Goal: Book appointment/travel/reservation

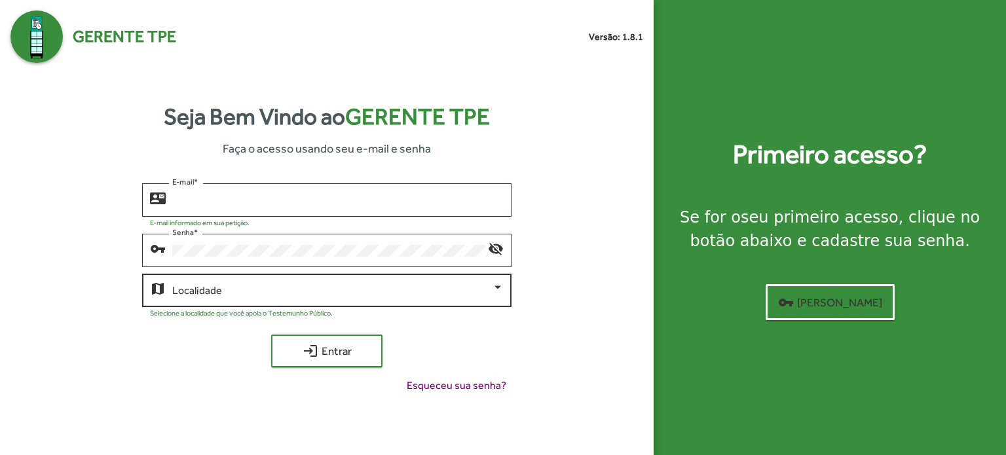
type input "**********"
click at [500, 286] on div at bounding box center [497, 287] width 7 height 3
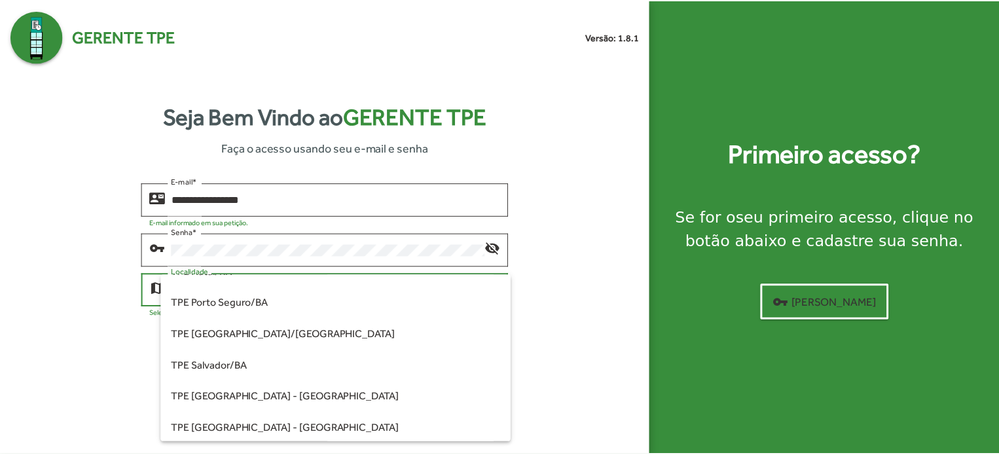
scroll to position [262, 0]
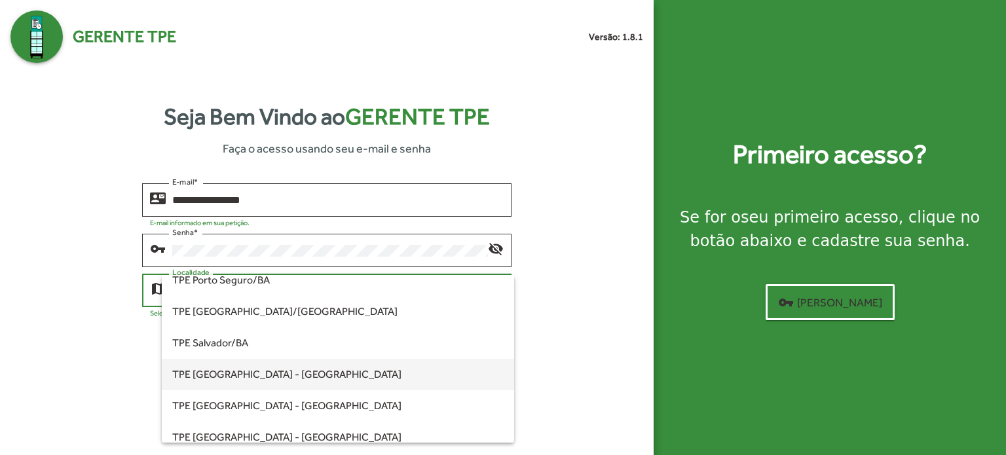
click at [259, 373] on span "TPE [GEOGRAPHIC_DATA] - [GEOGRAPHIC_DATA]" at bounding box center [337, 374] width 331 height 31
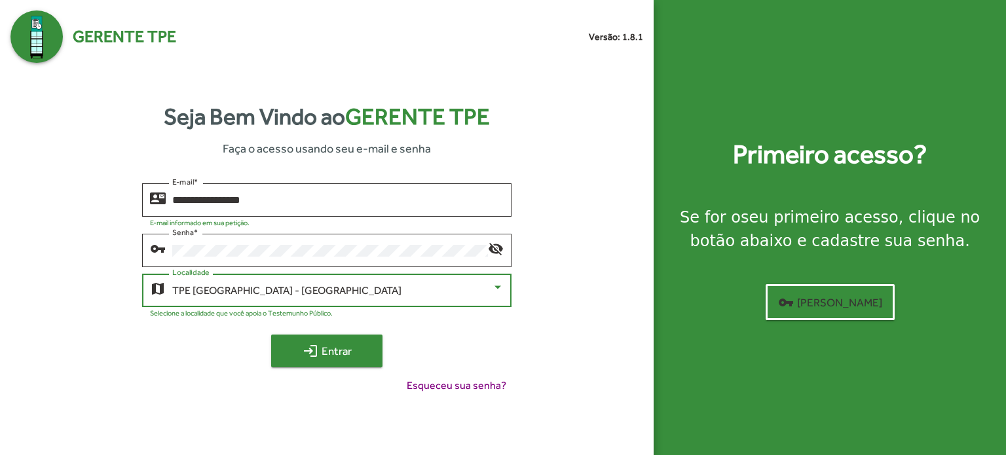
click at [341, 348] on span "login Entrar" at bounding box center [327, 351] width 88 height 24
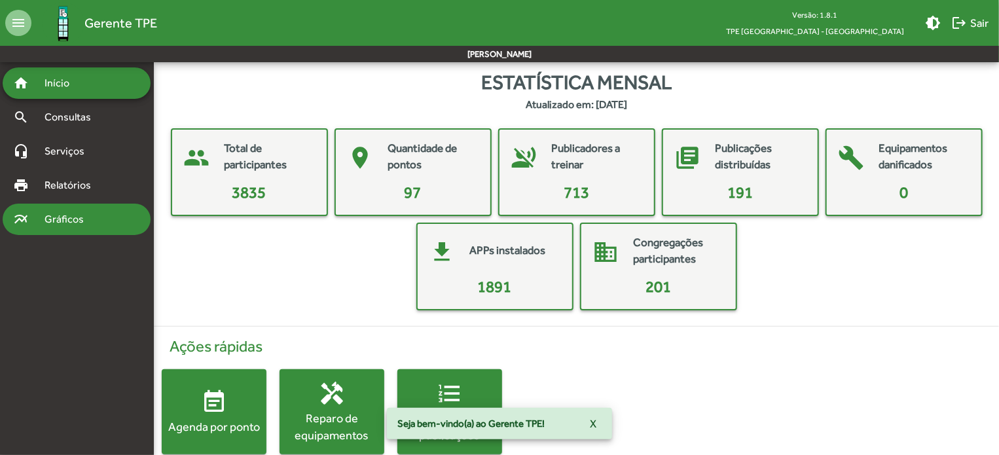
click at [45, 217] on span "Gráficos" at bounding box center [69, 220] width 65 height 16
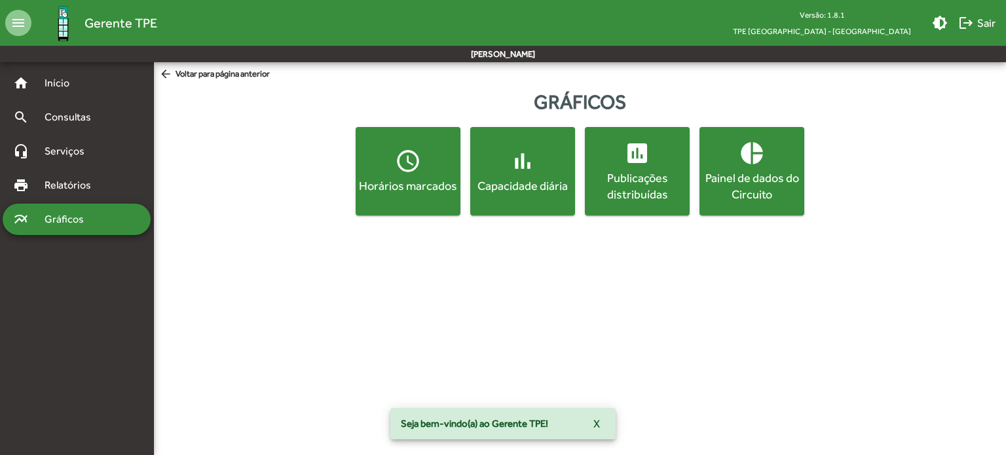
click at [424, 175] on span "access_time Horários marcados" at bounding box center [408, 171] width 100 height 46
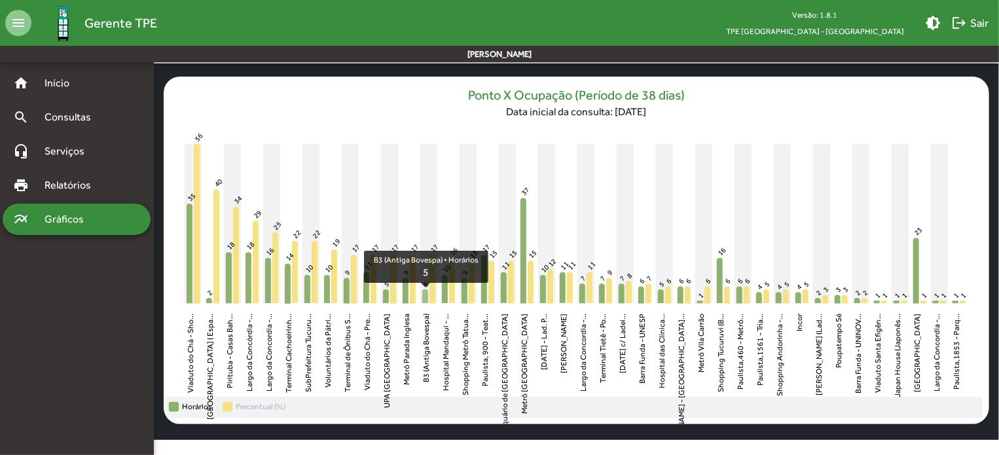
scroll to position [14, 0]
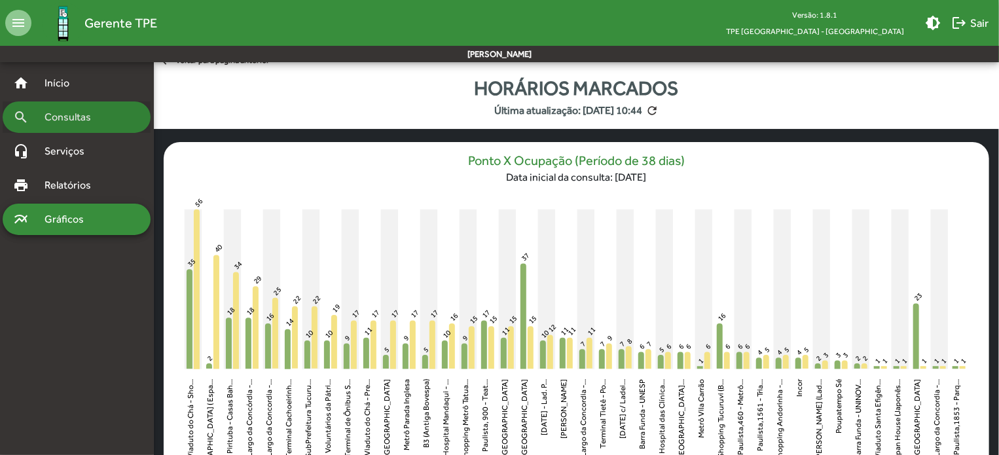
click at [68, 121] on span "Consultas" at bounding box center [72, 117] width 71 height 16
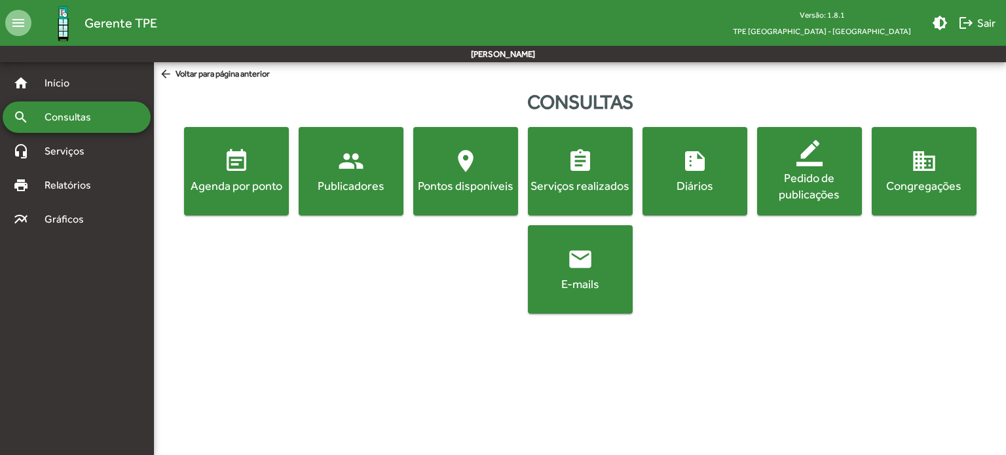
click at [256, 177] on div "Agenda por ponto" at bounding box center [237, 185] width 100 height 16
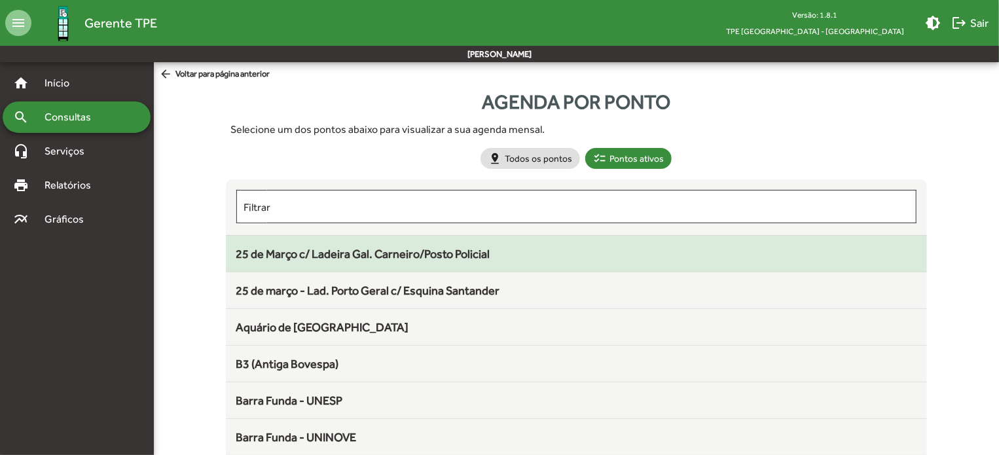
click at [297, 251] on span "25 de Março c/ Ladeira Gal. Carneiro/Posto Policial" at bounding box center [363, 254] width 254 height 14
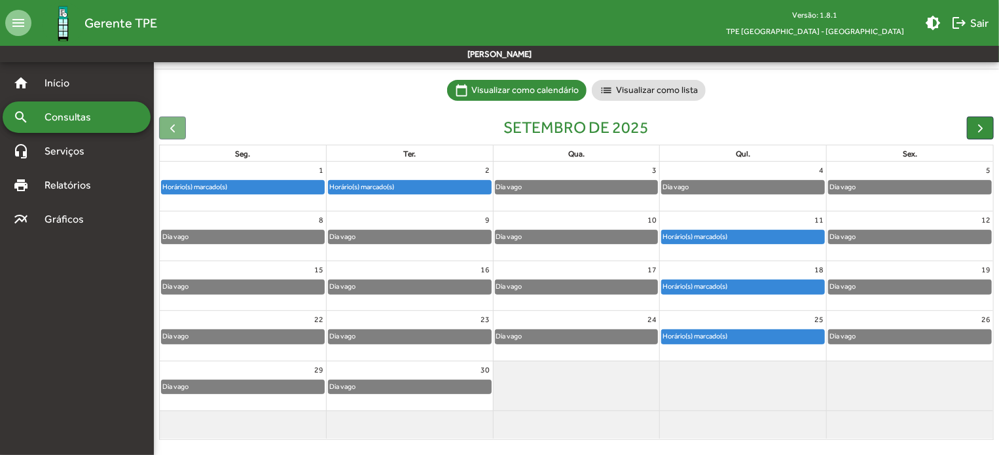
scroll to position [86, 0]
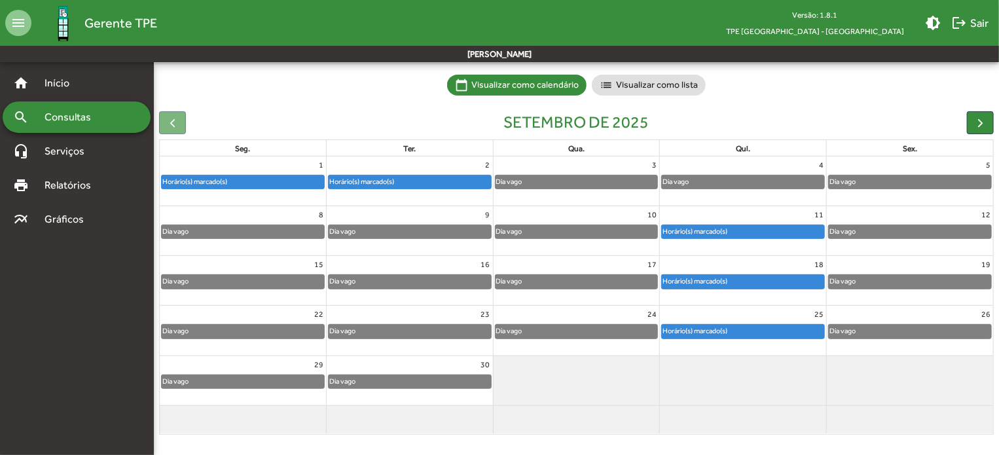
drag, startPoint x: 26, startPoint y: 219, endPoint x: 72, endPoint y: 235, distance: 49.1
click at [26, 219] on mat-icon "multiline_chart" at bounding box center [21, 220] width 16 height 16
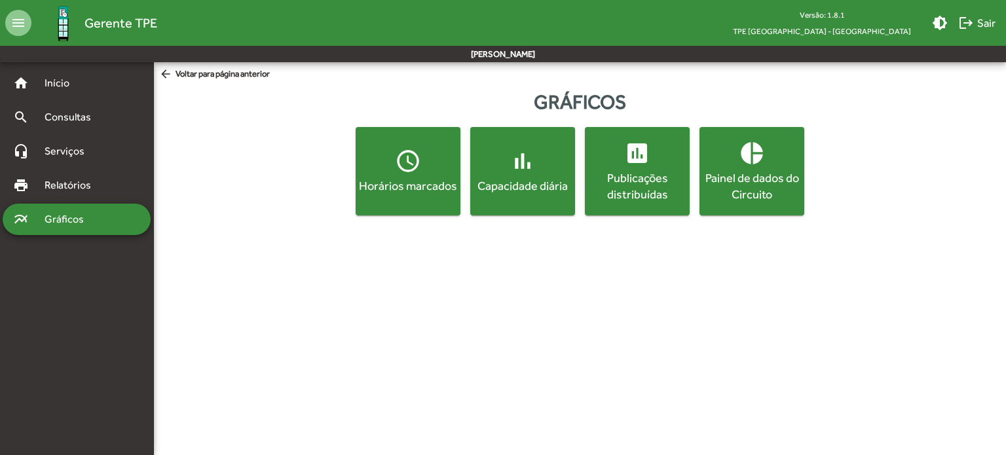
click at [441, 199] on button "access_time Horários marcados" at bounding box center [408, 171] width 105 height 88
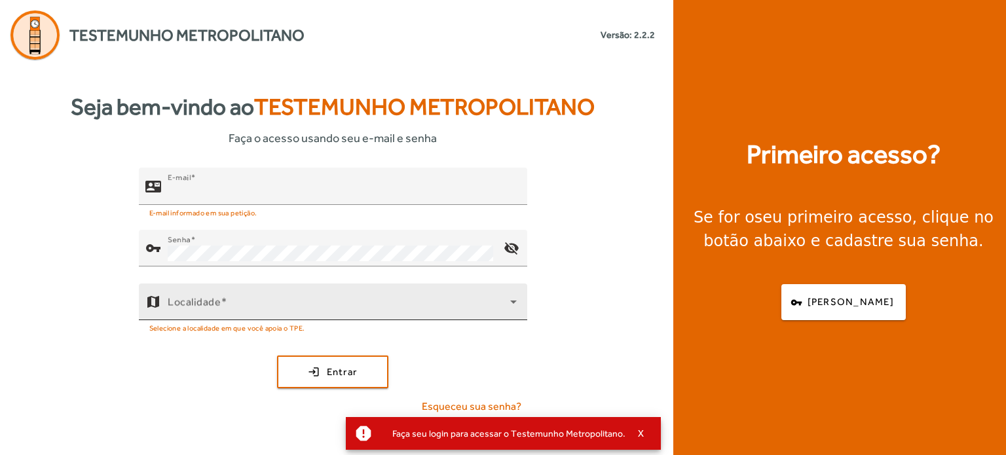
type input "**********"
click at [266, 307] on span at bounding box center [339, 307] width 342 height 16
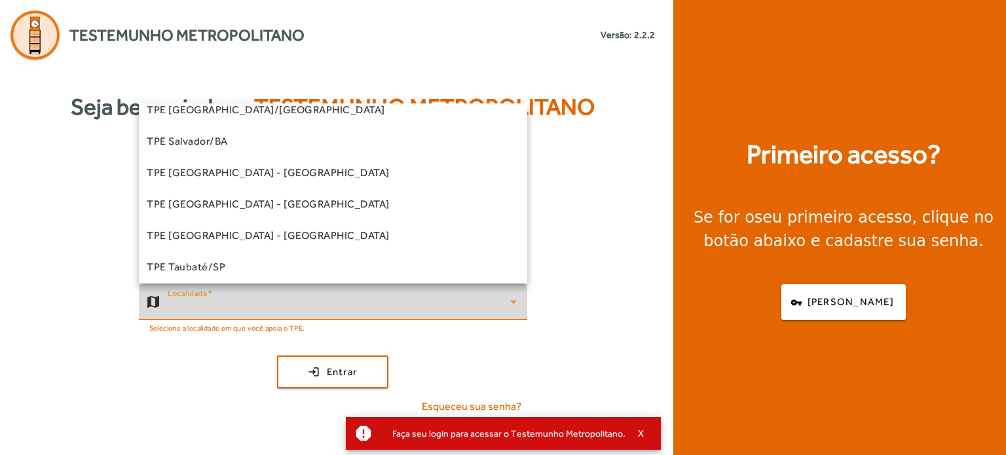
scroll to position [364, 0]
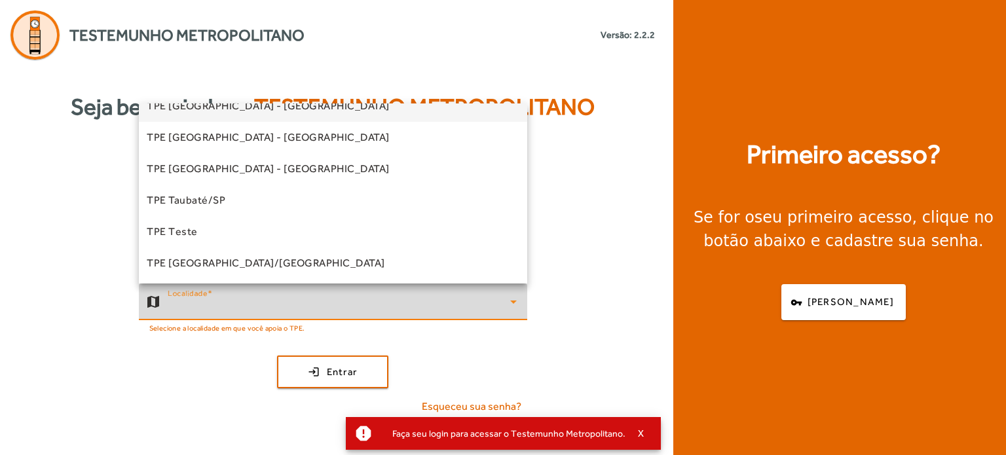
click at [249, 112] on span "TPE [GEOGRAPHIC_DATA] - [GEOGRAPHIC_DATA]" at bounding box center [268, 106] width 243 height 16
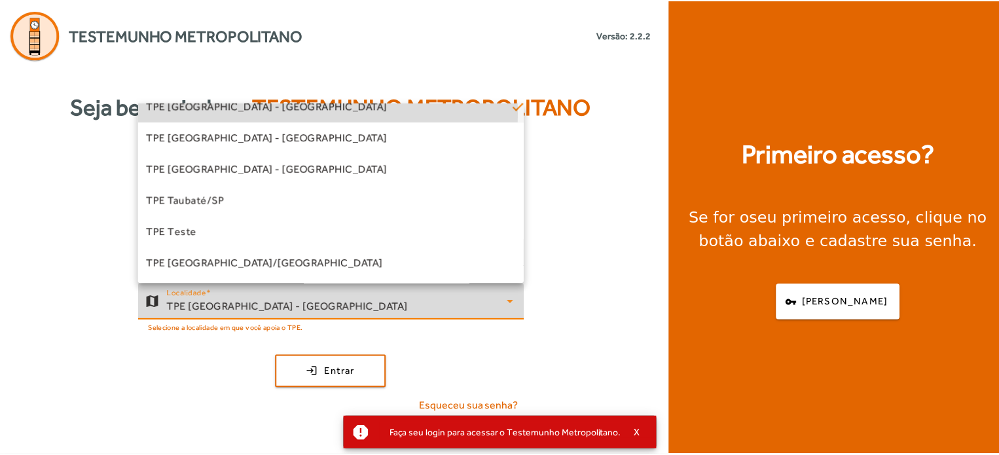
scroll to position [0, 0]
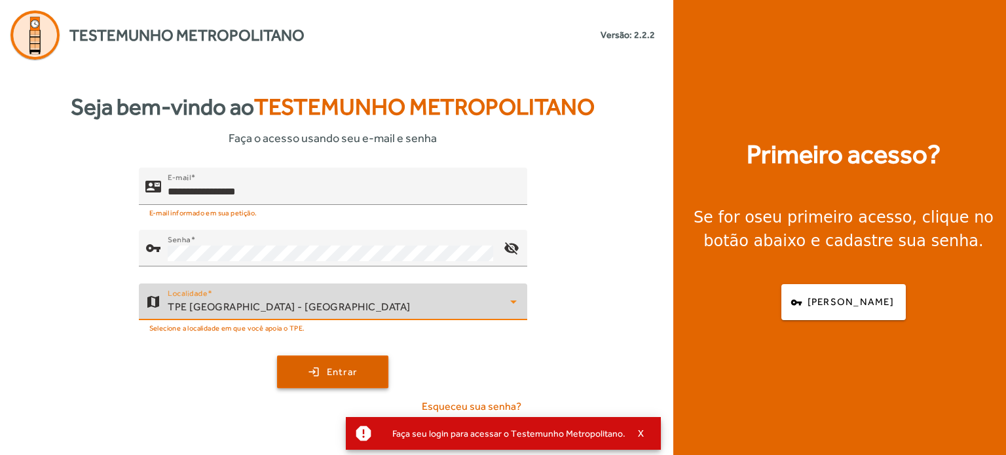
click at [306, 369] on span "submit" at bounding box center [332, 371] width 109 height 31
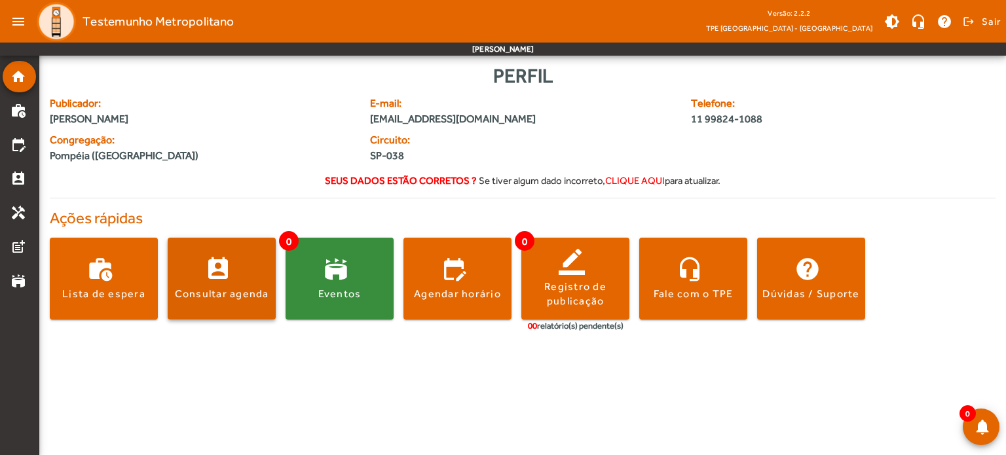
click at [231, 287] on div "Consultar agenda" at bounding box center [222, 294] width 94 height 14
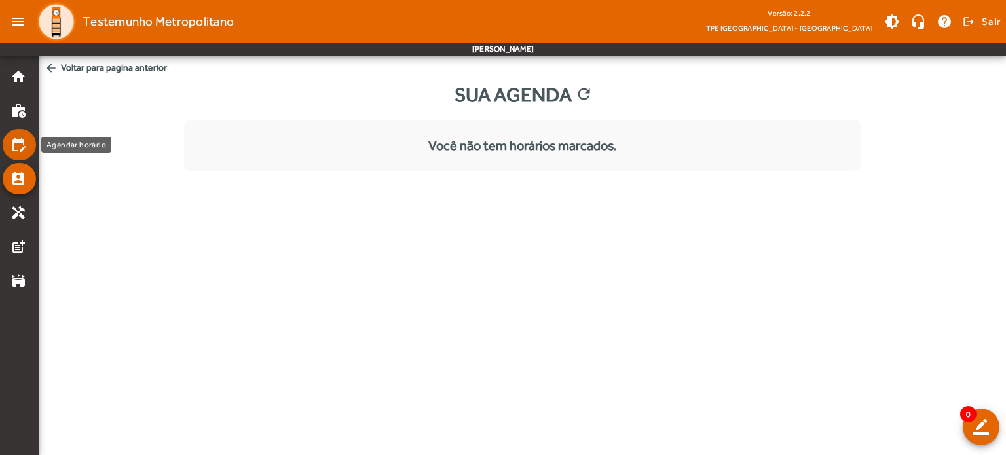
click at [15, 149] on mat-icon "edit_calendar" at bounding box center [18, 145] width 16 height 16
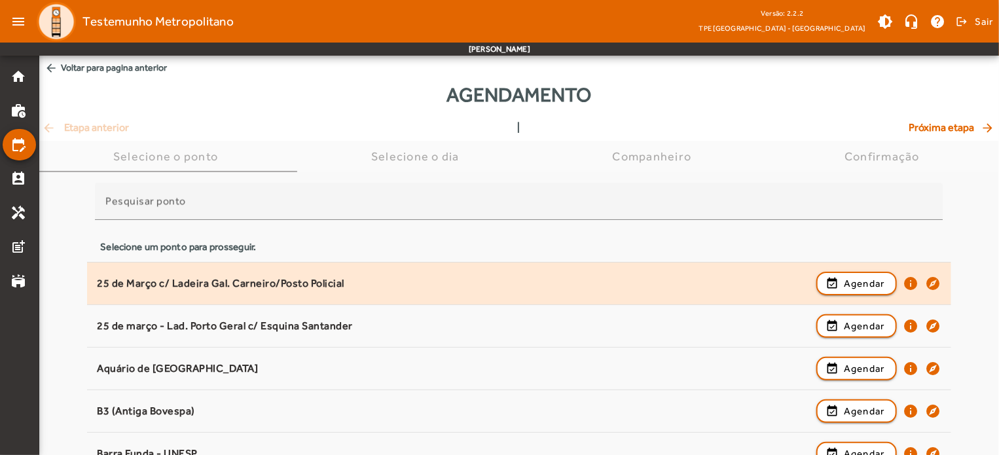
click at [193, 280] on div "25 de Março c/ Ladeira Gal. Carneiro/Posto Policial" at bounding box center [453, 284] width 713 height 14
click at [871, 280] on span "Agendar" at bounding box center [864, 284] width 41 height 16
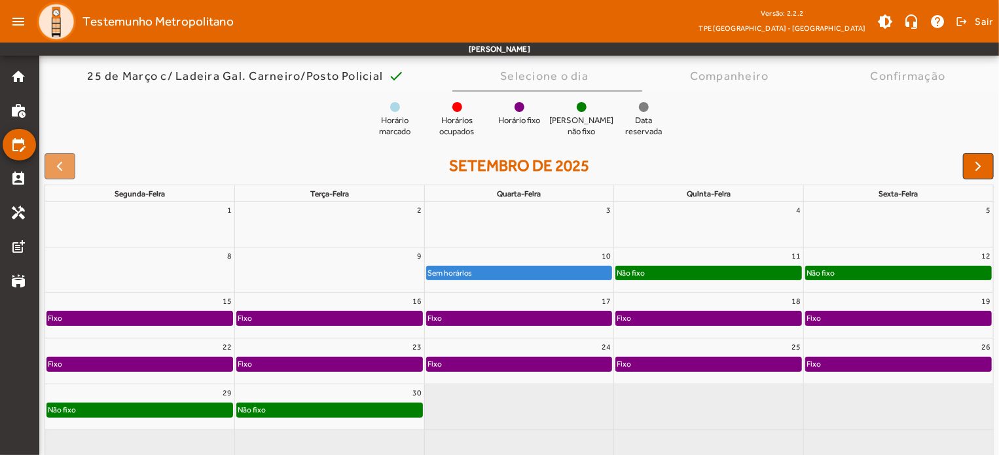
scroll to position [124, 0]
